Goal: Task Accomplishment & Management: Use online tool/utility

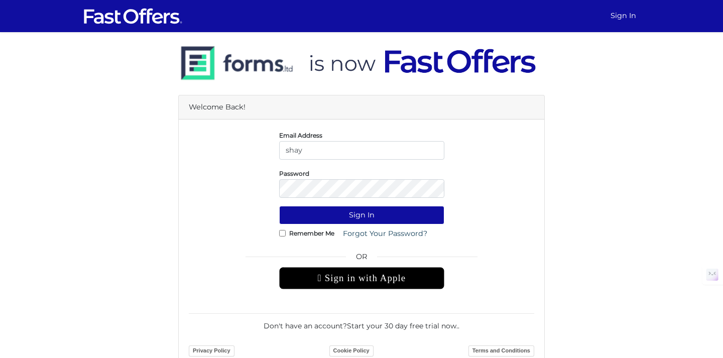
type input "[EMAIL_ADDRESS][DOMAIN_NAME]"
click at [279, 206] on button "Sign In" at bounding box center [361, 215] width 165 height 19
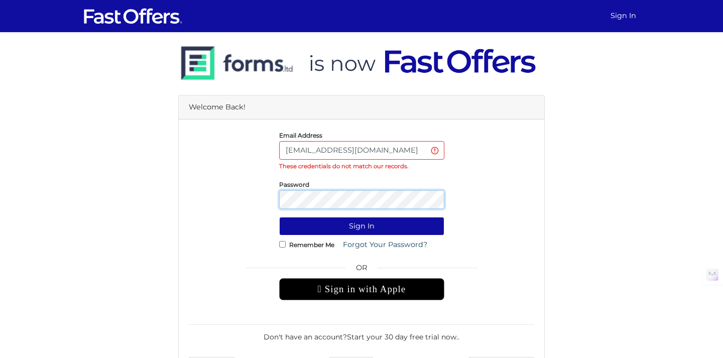
click at [279, 217] on button "Sign In" at bounding box center [361, 226] width 165 height 19
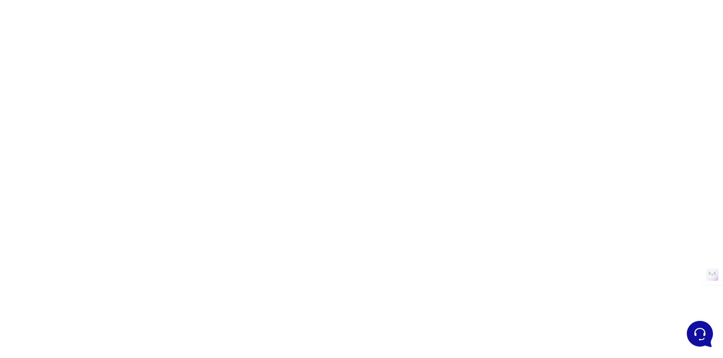
scroll to position [76, 0]
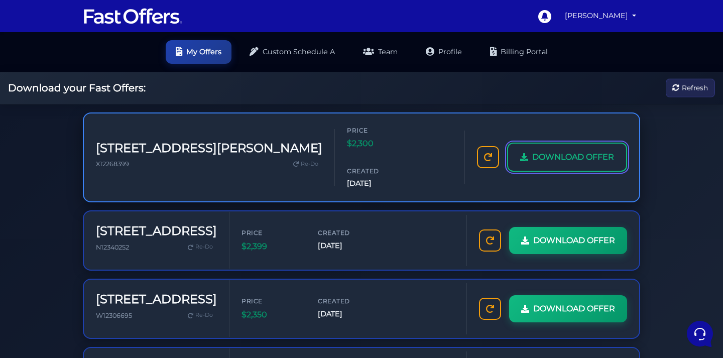
click at [532, 160] on span "DOWNLOAD OFFER" at bounding box center [573, 157] width 82 height 13
